Goal: Transaction & Acquisition: Purchase product/service

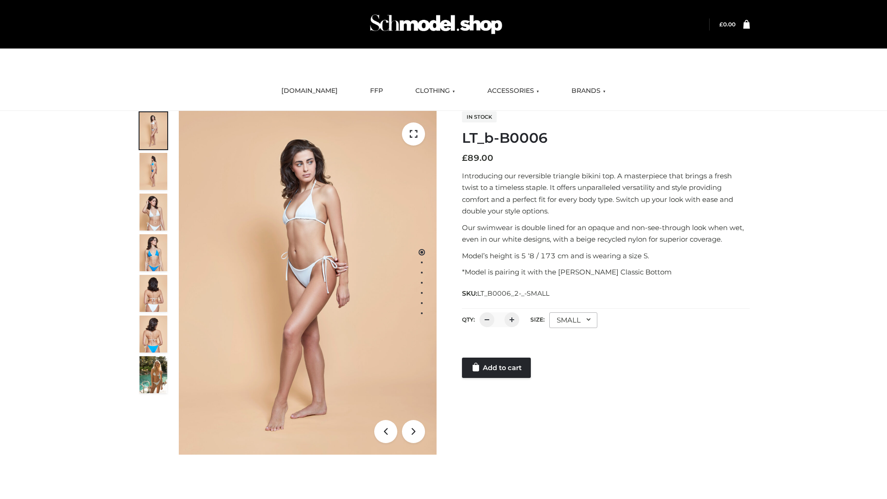
click at [497, 368] on link "Add to cart" at bounding box center [496, 368] width 69 height 20
